Goal: Information Seeking & Learning: Understand process/instructions

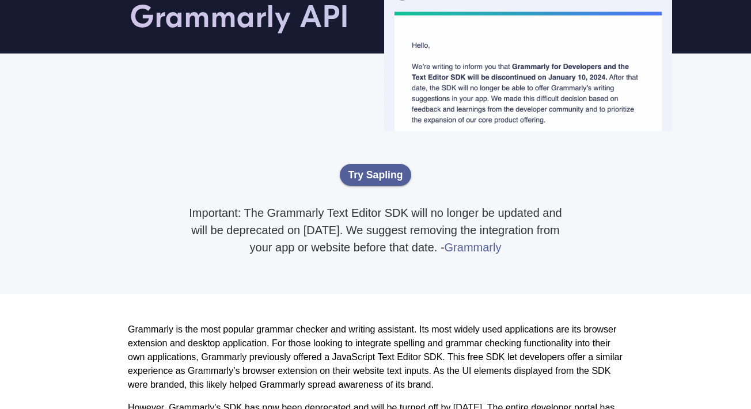
scroll to position [93, 0]
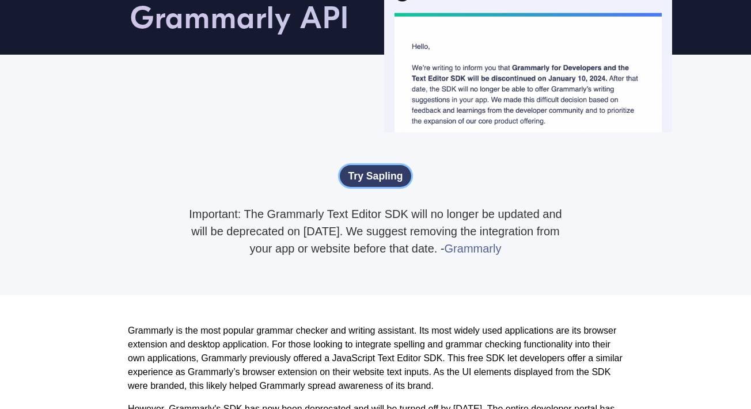
click at [382, 184] on link "Try Sapling" at bounding box center [376, 176] width 72 height 22
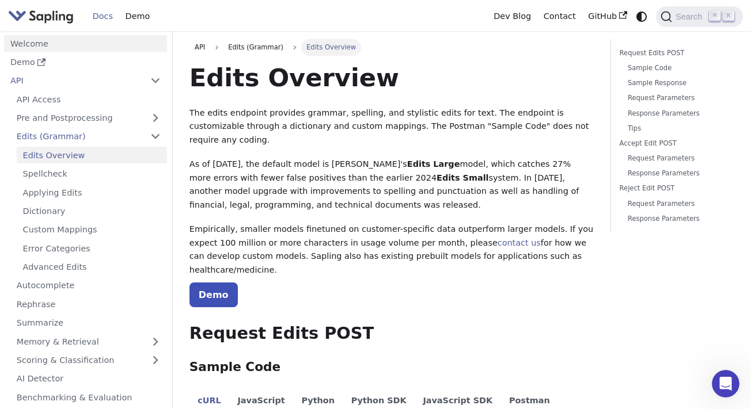
click at [43, 45] on link "Welcome" at bounding box center [85, 43] width 163 height 17
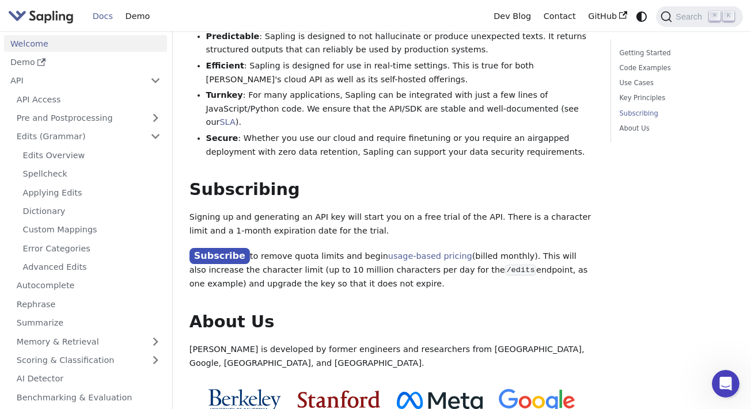
scroll to position [881, 0]
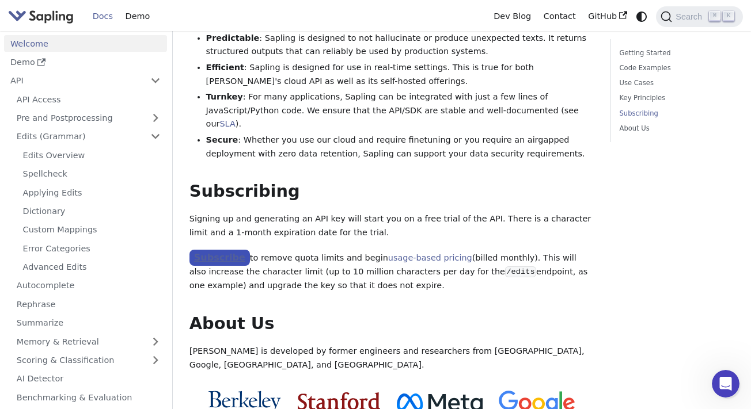
click at [229, 250] on link "Subscribe" at bounding box center [219, 258] width 60 height 17
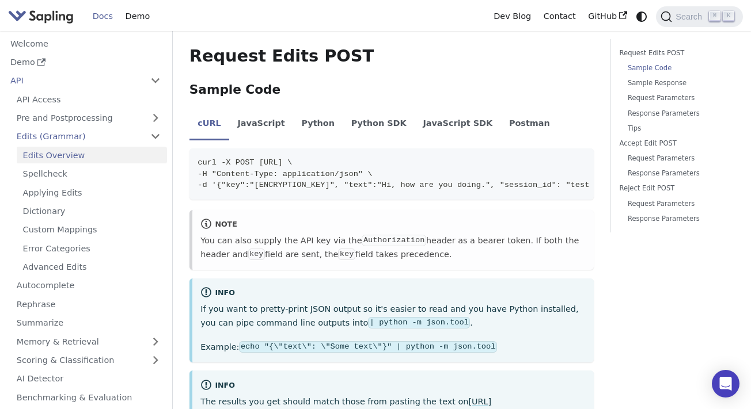
scroll to position [283, 0]
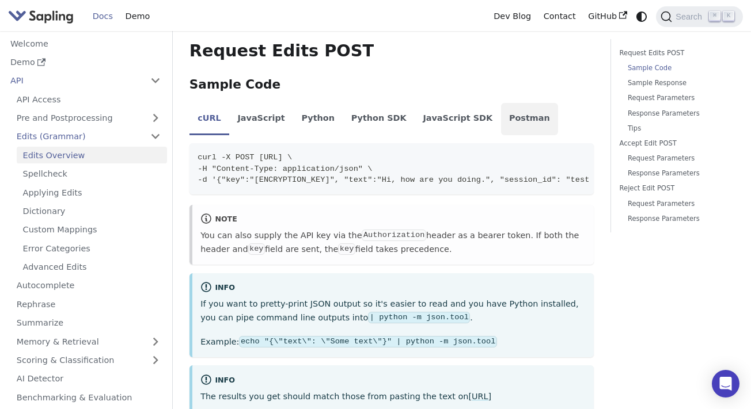
click at [505, 103] on li "Postman" at bounding box center [530, 119] width 58 height 32
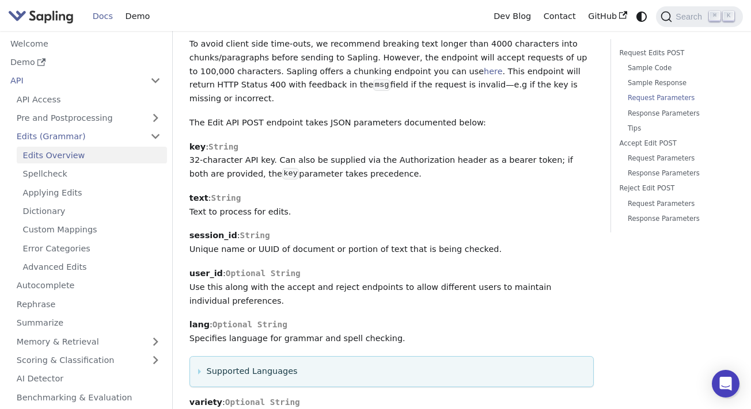
scroll to position [786, 0]
click at [414, 230] on p "session_id : String Unique name or UUID of document or portion of text that is …" at bounding box center [391, 244] width 405 height 28
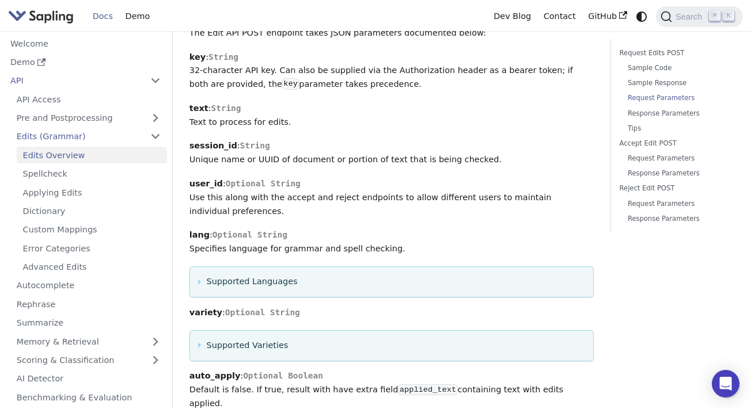
scroll to position [876, 0]
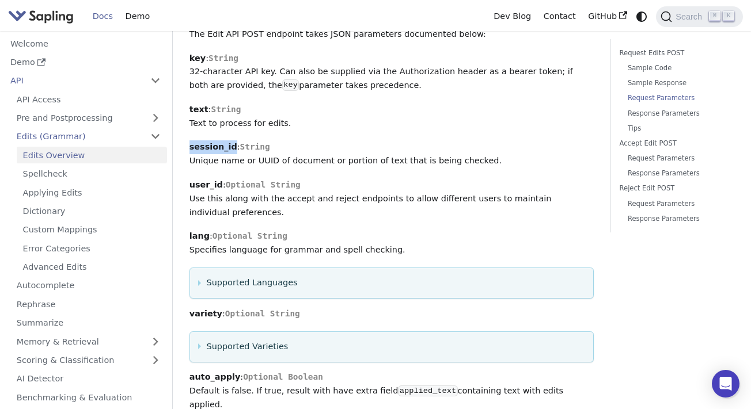
drag, startPoint x: 234, startPoint y: 108, endPoint x: 191, endPoint y: 109, distance: 43.2
click at [191, 140] on p "session_id : String Unique name or UUID of document or portion of text that is …" at bounding box center [391, 154] width 405 height 28
copy strong "session_id"
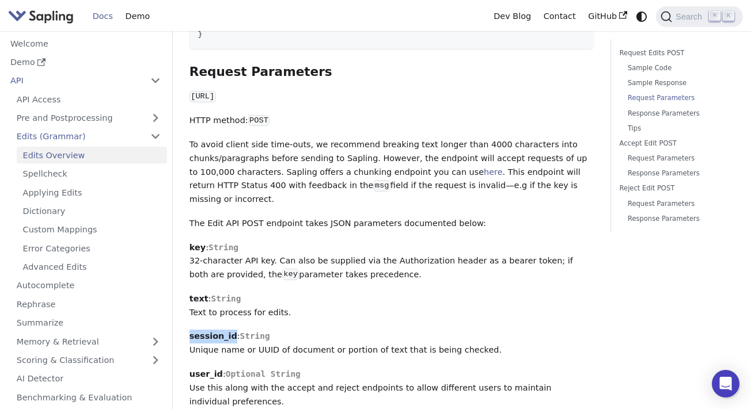
scroll to position [684, 0]
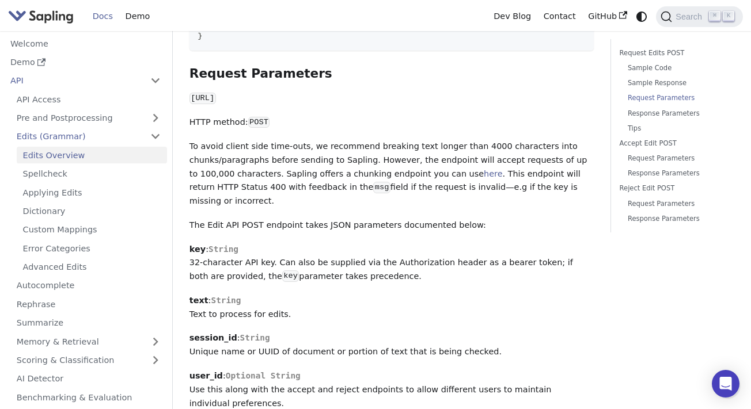
click at [245, 332] on p "session_id : String Unique name or UUID of document or portion of text that is …" at bounding box center [391, 346] width 405 height 28
drag, startPoint x: 233, startPoint y: 303, endPoint x: 190, endPoint y: 305, distance: 43.2
click at [190, 332] on p "session_id : String Unique name or UUID of document or portion of text that is …" at bounding box center [391, 346] width 405 height 28
copy strong "session_id"
